Goal: Transaction & Acquisition: Purchase product/service

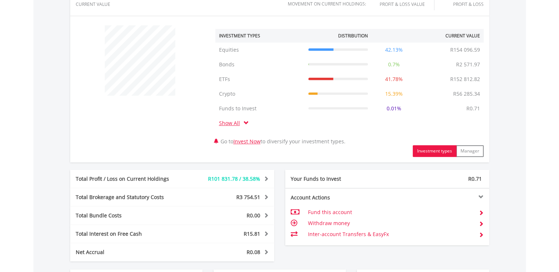
scroll to position [260, 0]
click at [393, 51] on td "42.13%" at bounding box center [393, 50] width 45 height 15
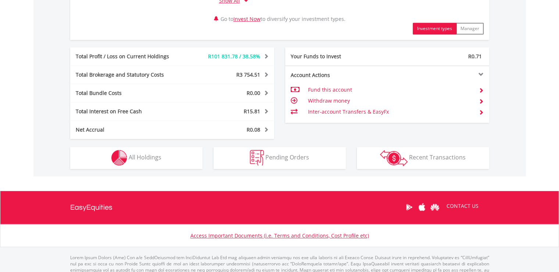
scroll to position [407, 0]
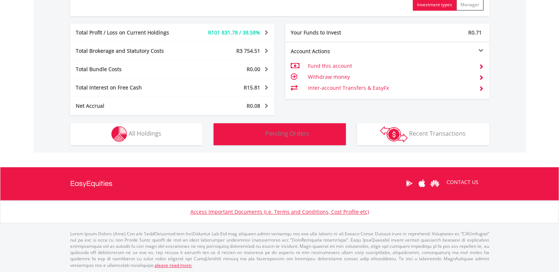
click at [246, 135] on button "Pending Orders Pending Orders" at bounding box center [279, 134] width 132 height 22
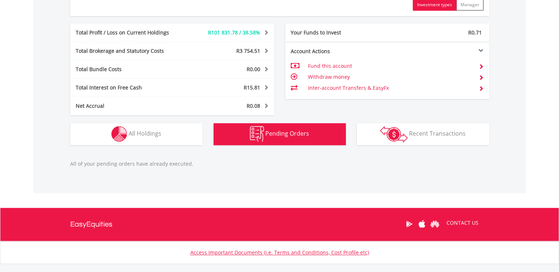
scroll to position [447, 0]
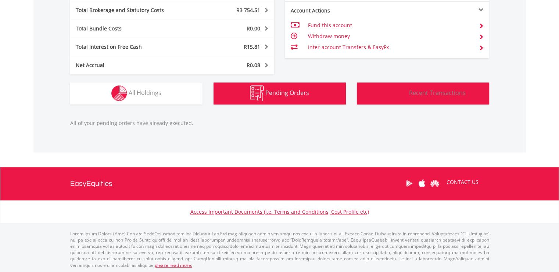
click at [424, 91] on span "Recent Transactions" at bounding box center [437, 93] width 57 height 8
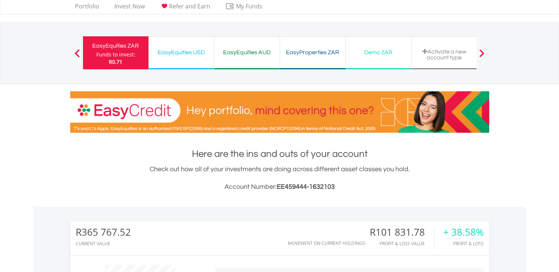
scroll to position [15, 0]
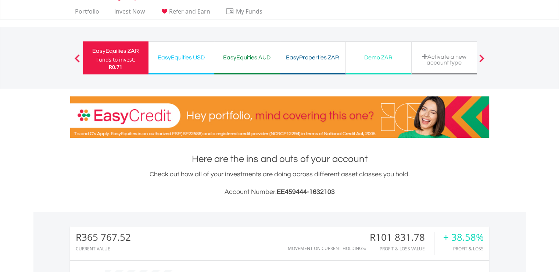
click at [114, 64] on span "R0.71" at bounding box center [116, 67] width 14 height 7
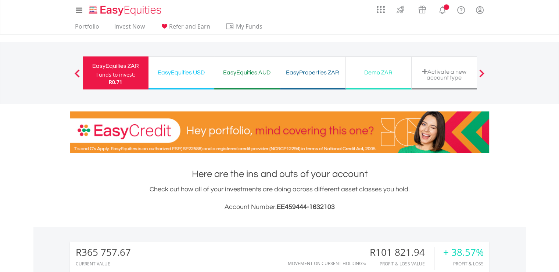
scroll to position [71, 140]
click at [368, 77] on div "Demo ZAR" at bounding box center [378, 73] width 57 height 10
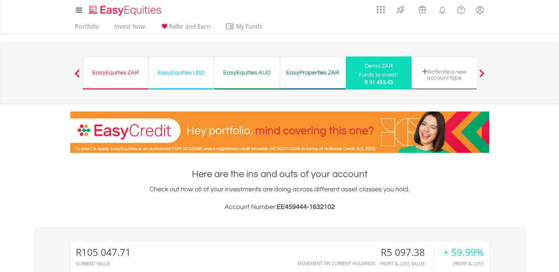
click at [106, 82] on div "EasyEquities ZAR Funds to invest: R 91 453.43" at bounding box center [116, 73] width 66 height 33
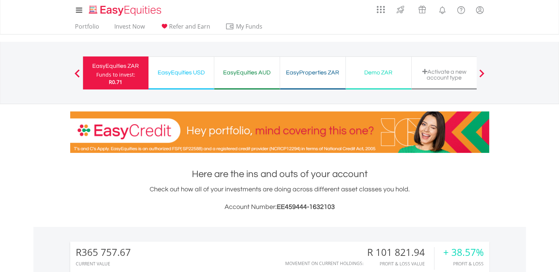
click at [450, 73] on div "Activate a new account type" at bounding box center [444, 75] width 57 height 12
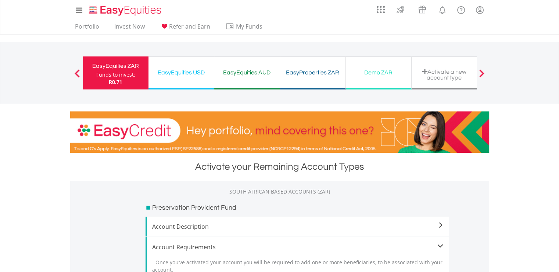
click at [109, 77] on div "Funds to invest:" at bounding box center [115, 74] width 39 height 7
click at [61, 19] on nav "My Investments Invest Now New Listings Sell My Recurring Investments Pending Or…" at bounding box center [279, 17] width 559 height 35
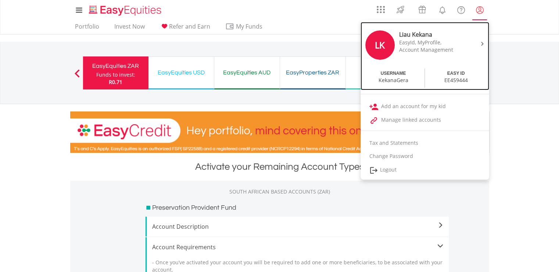
click at [403, 40] on div "EasyId, MyProfile," at bounding box center [430, 42] width 62 height 7
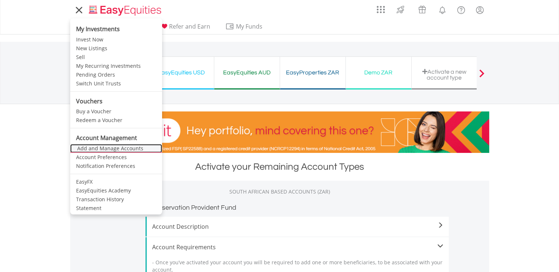
click at [112, 150] on link "Add and Manage Accounts" at bounding box center [116, 148] width 92 height 9
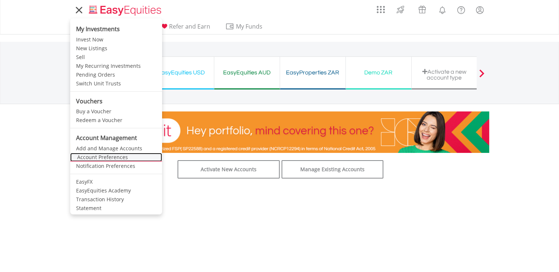
click at [94, 159] on link "Account Preferences" at bounding box center [116, 157] width 92 height 9
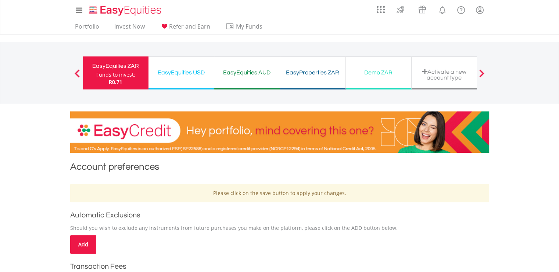
click at [119, 85] on span "R0.71" at bounding box center [116, 82] width 14 height 7
click at [119, 77] on div "Funds to invest:" at bounding box center [115, 74] width 39 height 7
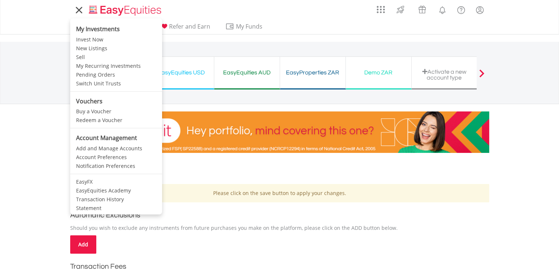
click at [78, 8] on icon at bounding box center [79, 10] width 6 height 6
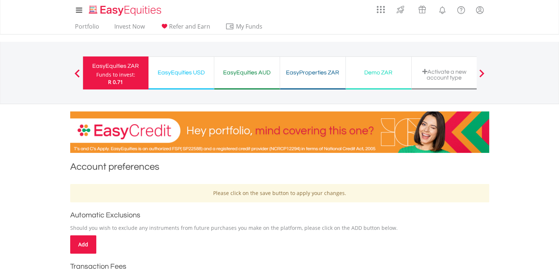
click at [114, 67] on div "EasyEquities ZAR" at bounding box center [115, 66] width 57 height 10
click at [90, 26] on link "Portfolio" at bounding box center [87, 28] width 30 height 11
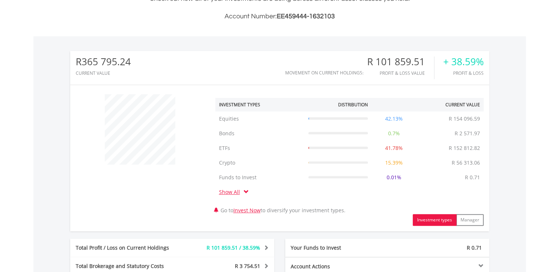
scroll to position [71, 140]
drag, startPoint x: 0, startPoint y: 0, endPoint x: 313, endPoint y: 112, distance: 332.5
click at [313, 112] on td "Equities R 154 096.59" at bounding box center [337, 119] width 67 height 15
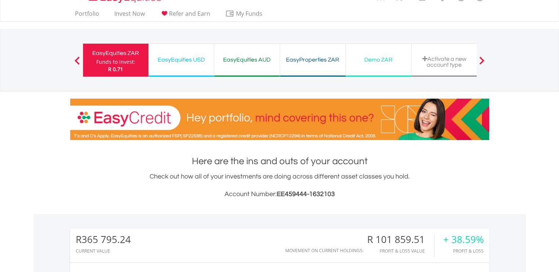
scroll to position [15, 0]
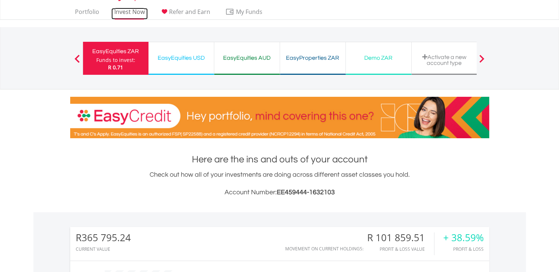
click at [121, 11] on link "Invest Now" at bounding box center [129, 13] width 36 height 11
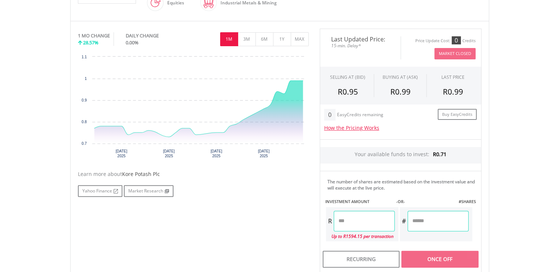
scroll to position [206, 0]
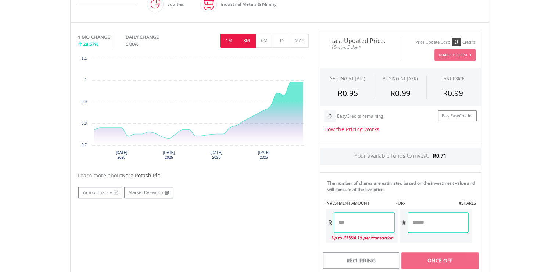
click at [246, 41] on button "3M" at bounding box center [247, 41] width 18 height 14
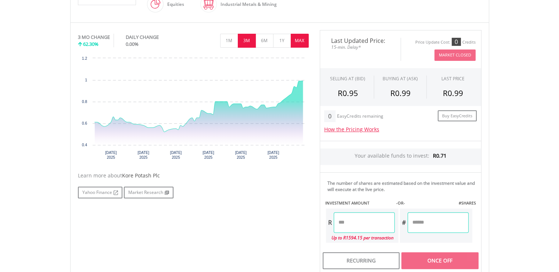
click at [300, 39] on button "MAX" at bounding box center [299, 41] width 18 height 14
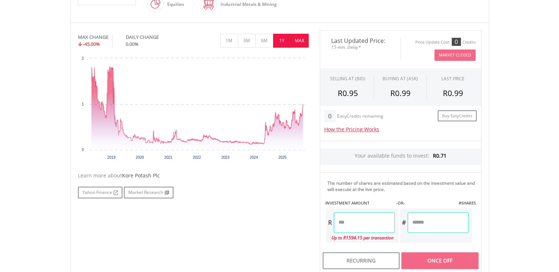
click at [287, 37] on button "1Y" at bounding box center [282, 41] width 18 height 14
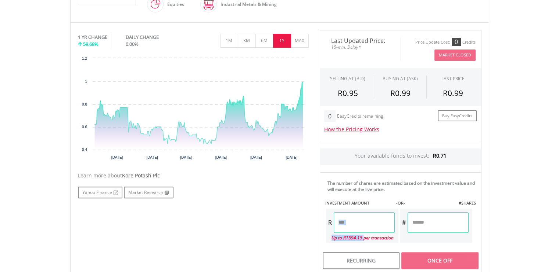
drag, startPoint x: 362, startPoint y: 233, endPoint x: 357, endPoint y: 225, distance: 9.9
click at [357, 225] on div "R Up to R1594.15 per transaction" at bounding box center [362, 226] width 74 height 36
click at [357, 225] on input "number" at bounding box center [363, 223] width 61 height 21
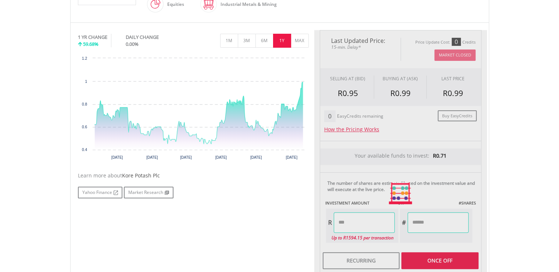
type input "******"
type input "********"
click at [542, 210] on body "My Investments Invest Now New Listings Sell My Recurring Investments Pending Or…" at bounding box center [279, 146] width 559 height 705
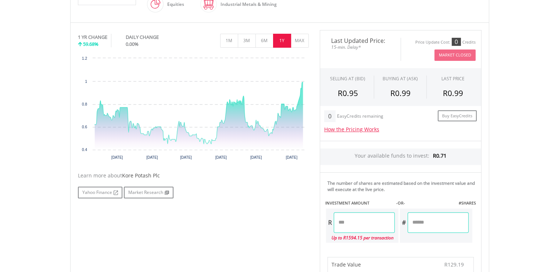
drag, startPoint x: 358, startPoint y: 222, endPoint x: 331, endPoint y: 224, distance: 26.9
click at [331, 224] on div "R ******" at bounding box center [360, 223] width 69 height 21
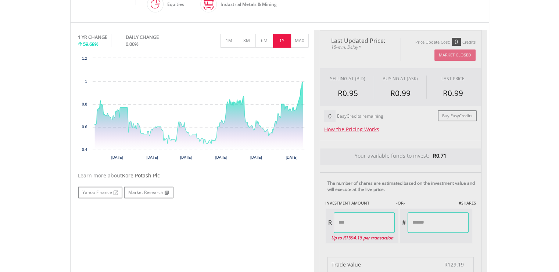
type input "*******"
type input "********"
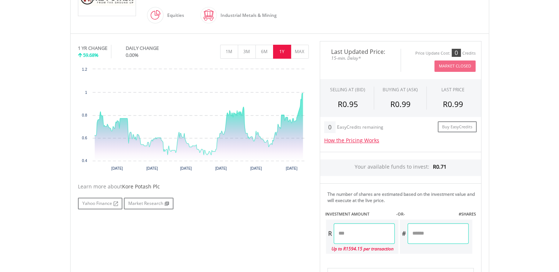
scroll to position [189, 0]
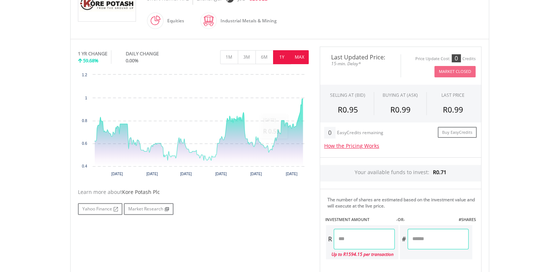
click at [297, 54] on button "MAX" at bounding box center [299, 57] width 18 height 14
